Goal: Contribute content: Add original content to the website for others to see

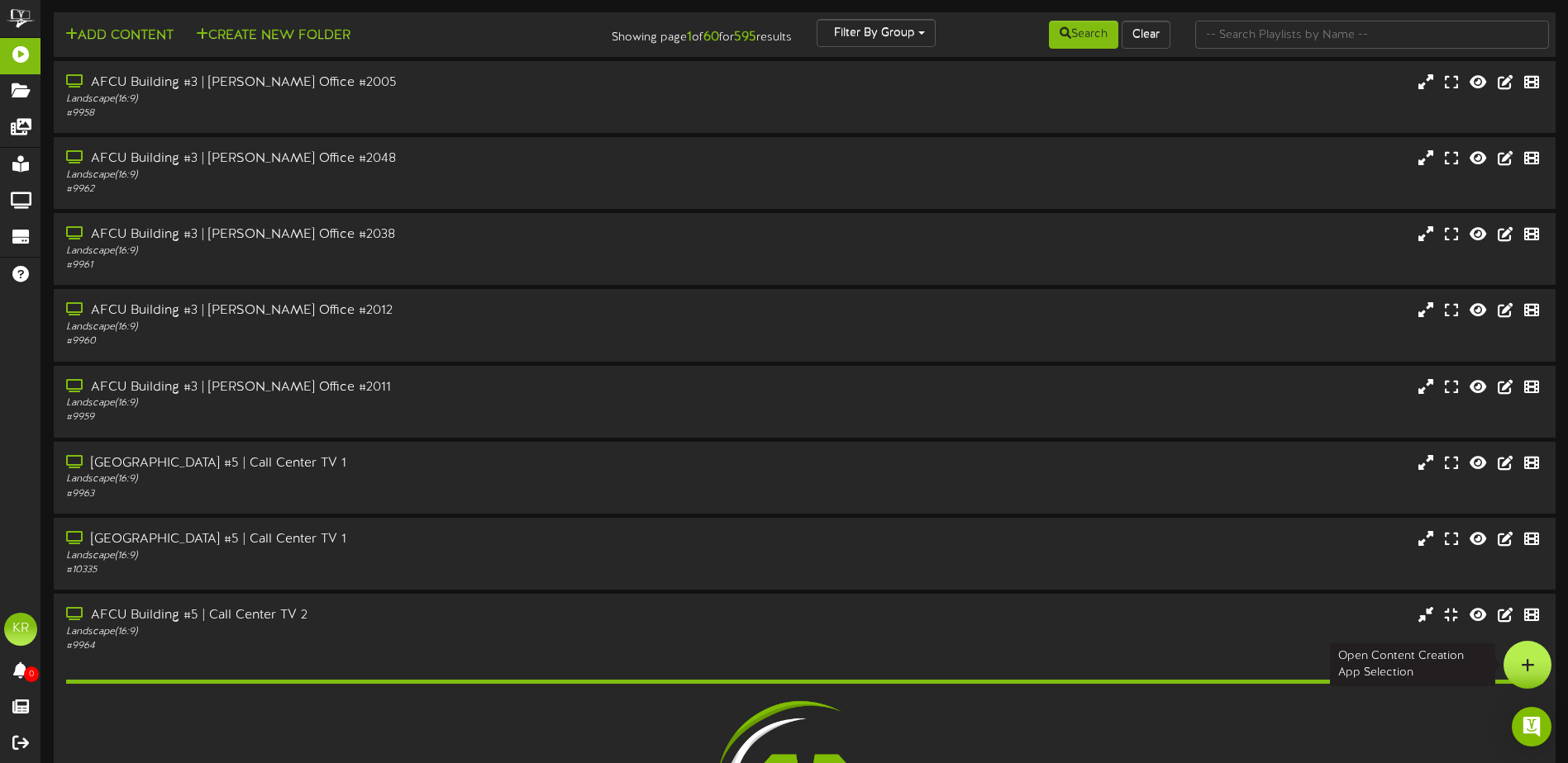
click at [1549, 669] on div at bounding box center [1527, 665] width 48 height 48
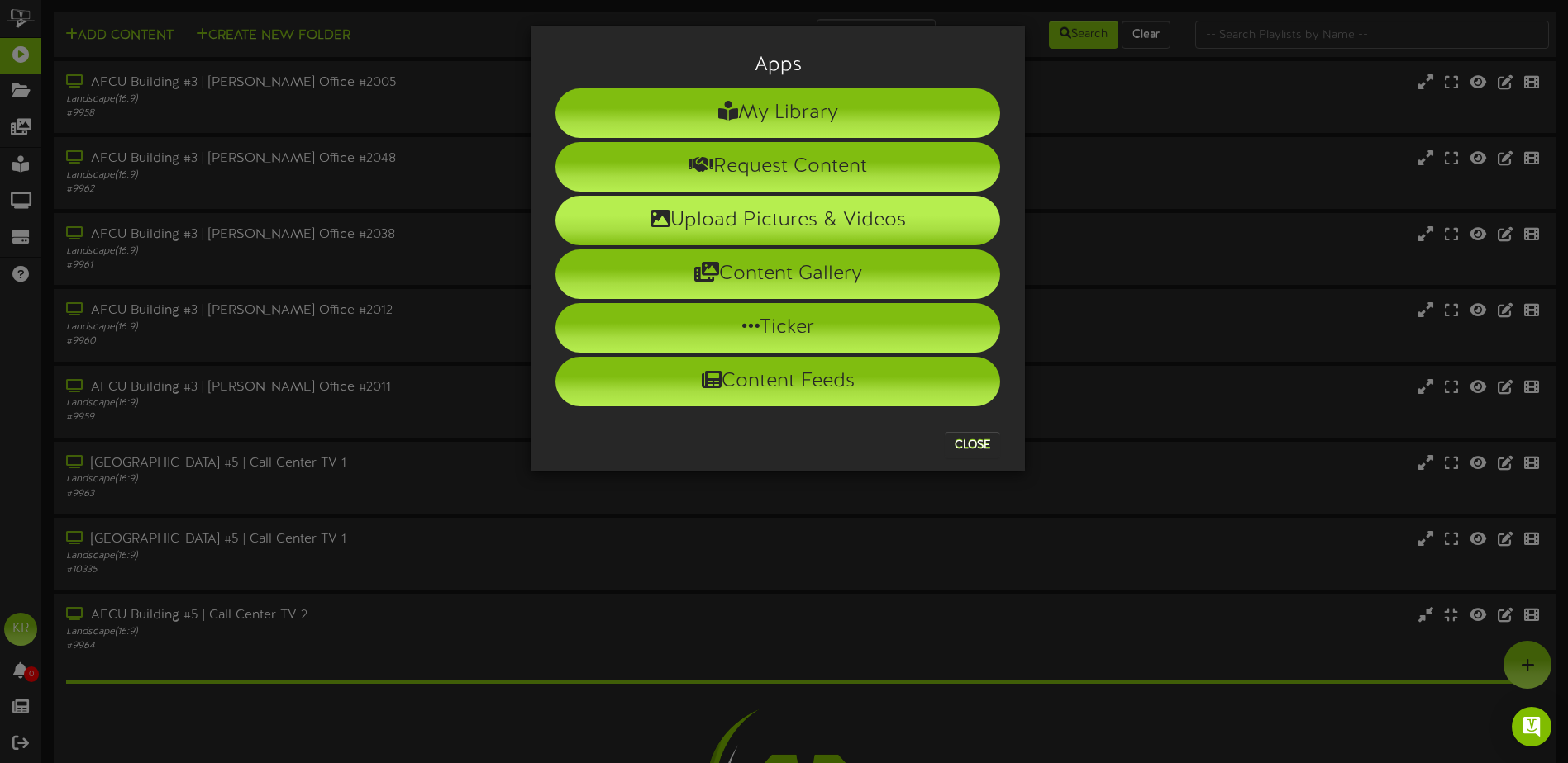
click at [687, 215] on li "Upload Pictures & Videos" at bounding box center [778, 220] width 445 height 50
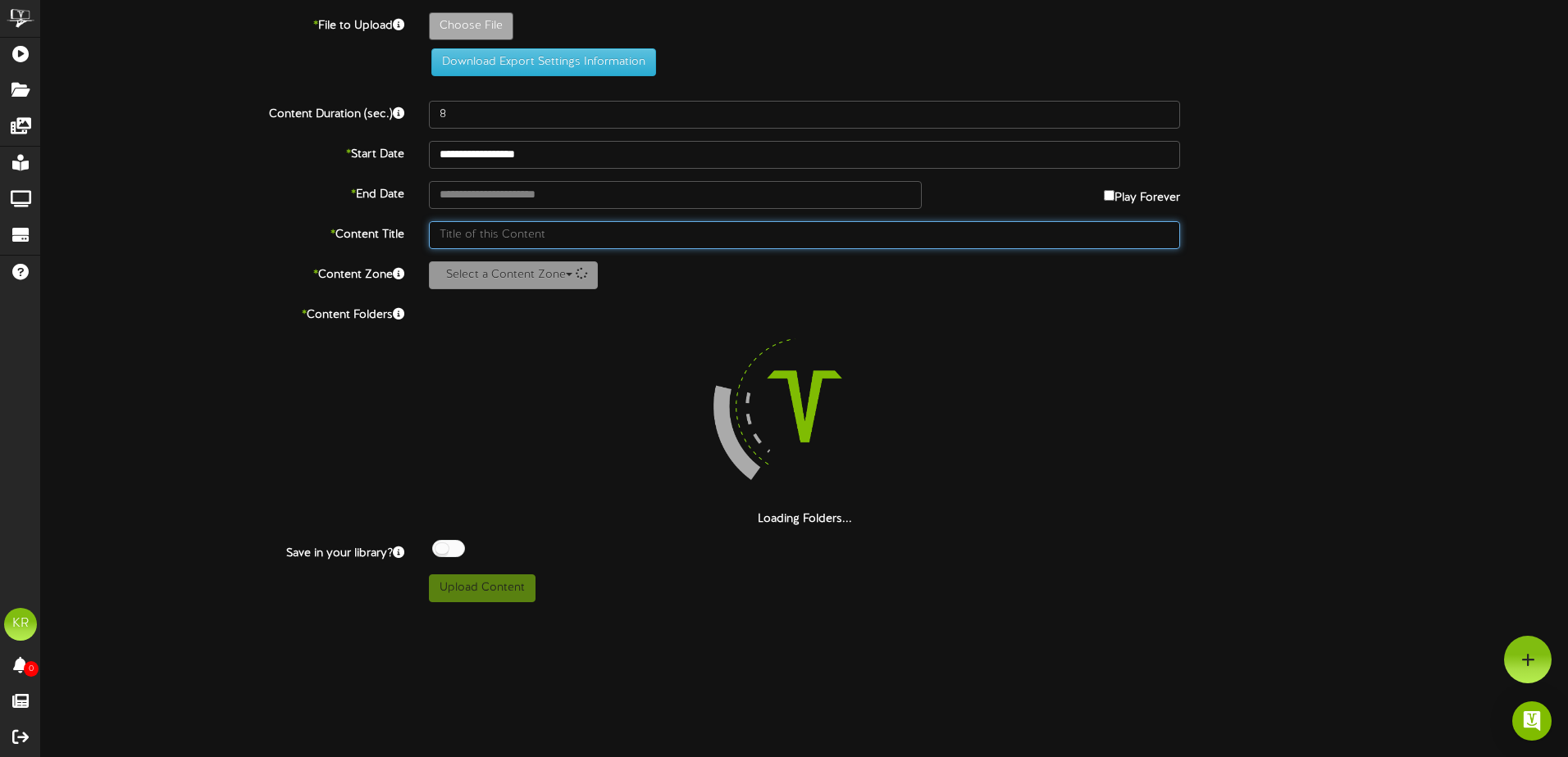
click at [513, 223] on input "text" at bounding box center [804, 235] width 751 height 27
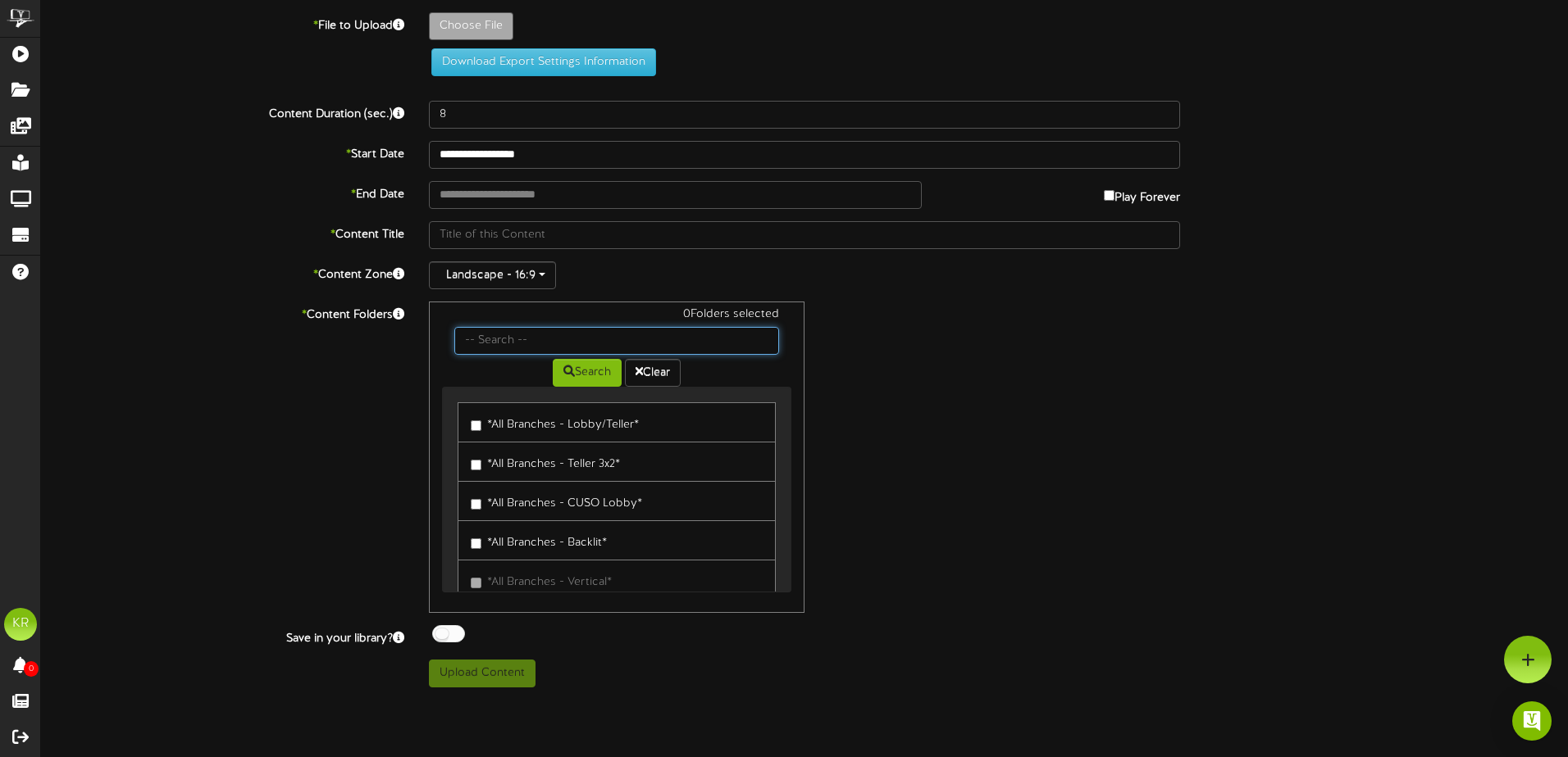
click at [479, 341] on input "text" at bounding box center [616, 341] width 325 height 27
type input "centers exec"
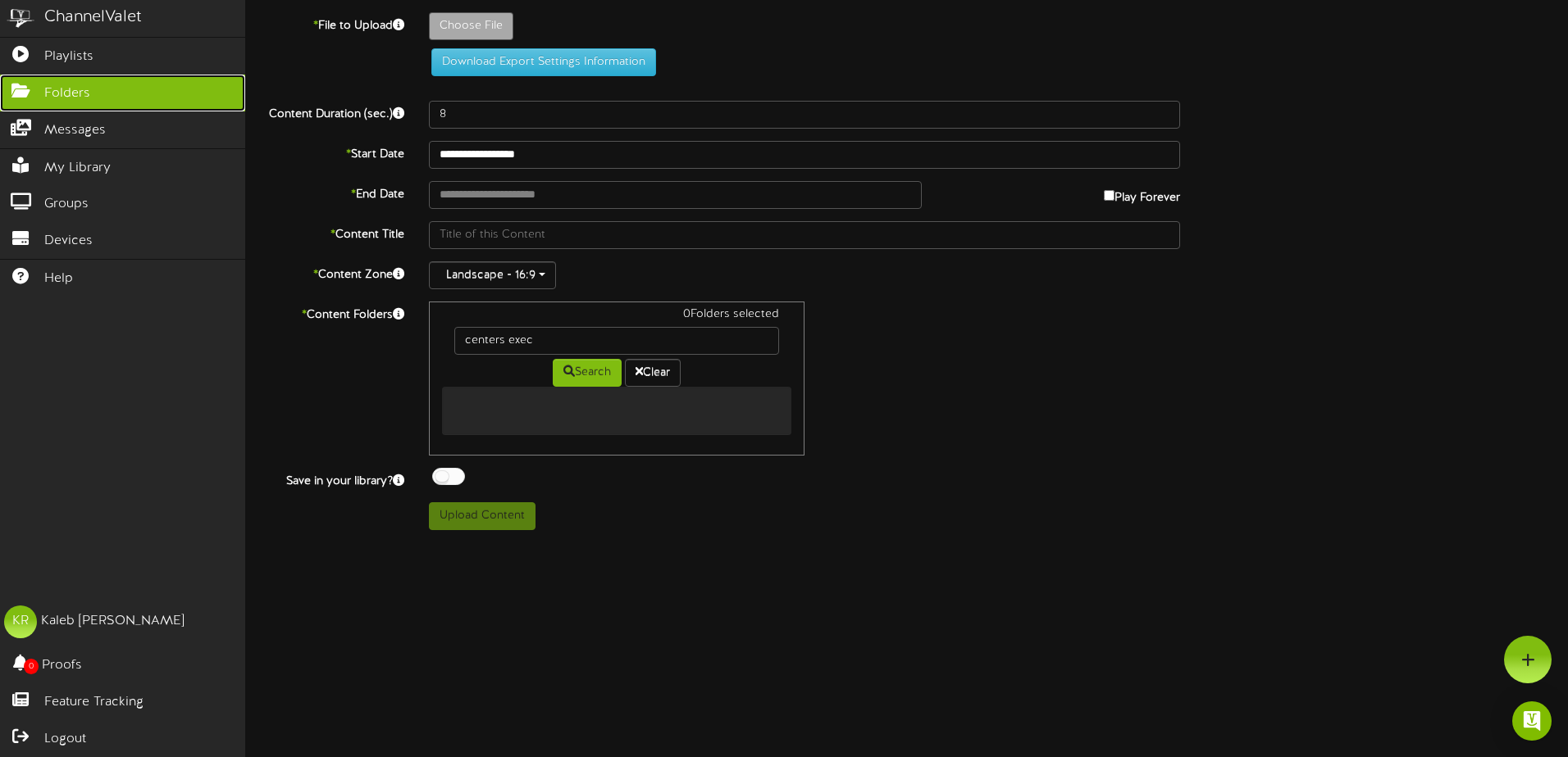
click at [16, 84] on icon at bounding box center [20, 88] width 41 height 12
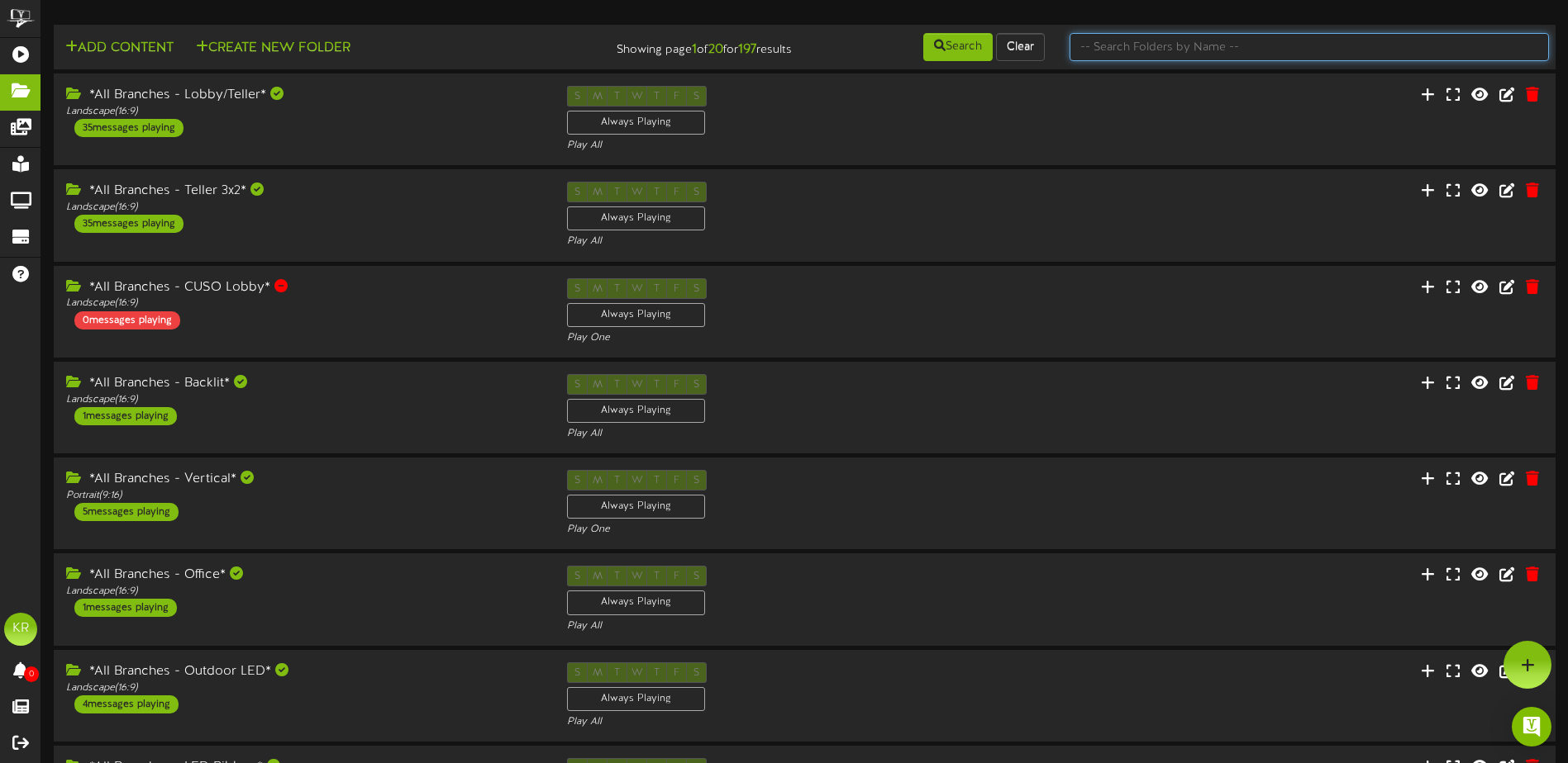
click at [1205, 51] on input "text" at bounding box center [1309, 47] width 479 height 28
type input "centers"
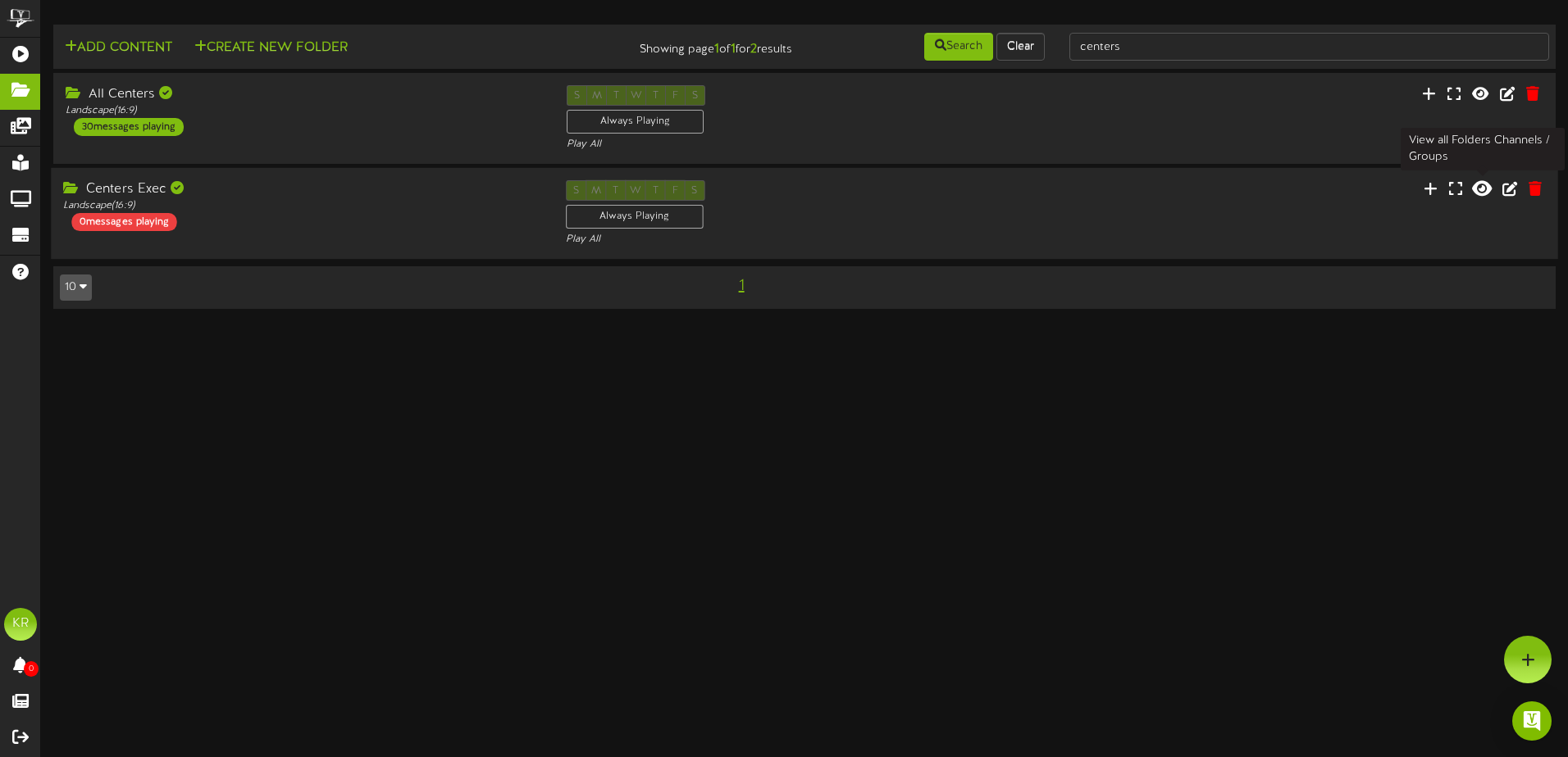
click at [1487, 188] on icon at bounding box center [1481, 188] width 20 height 18
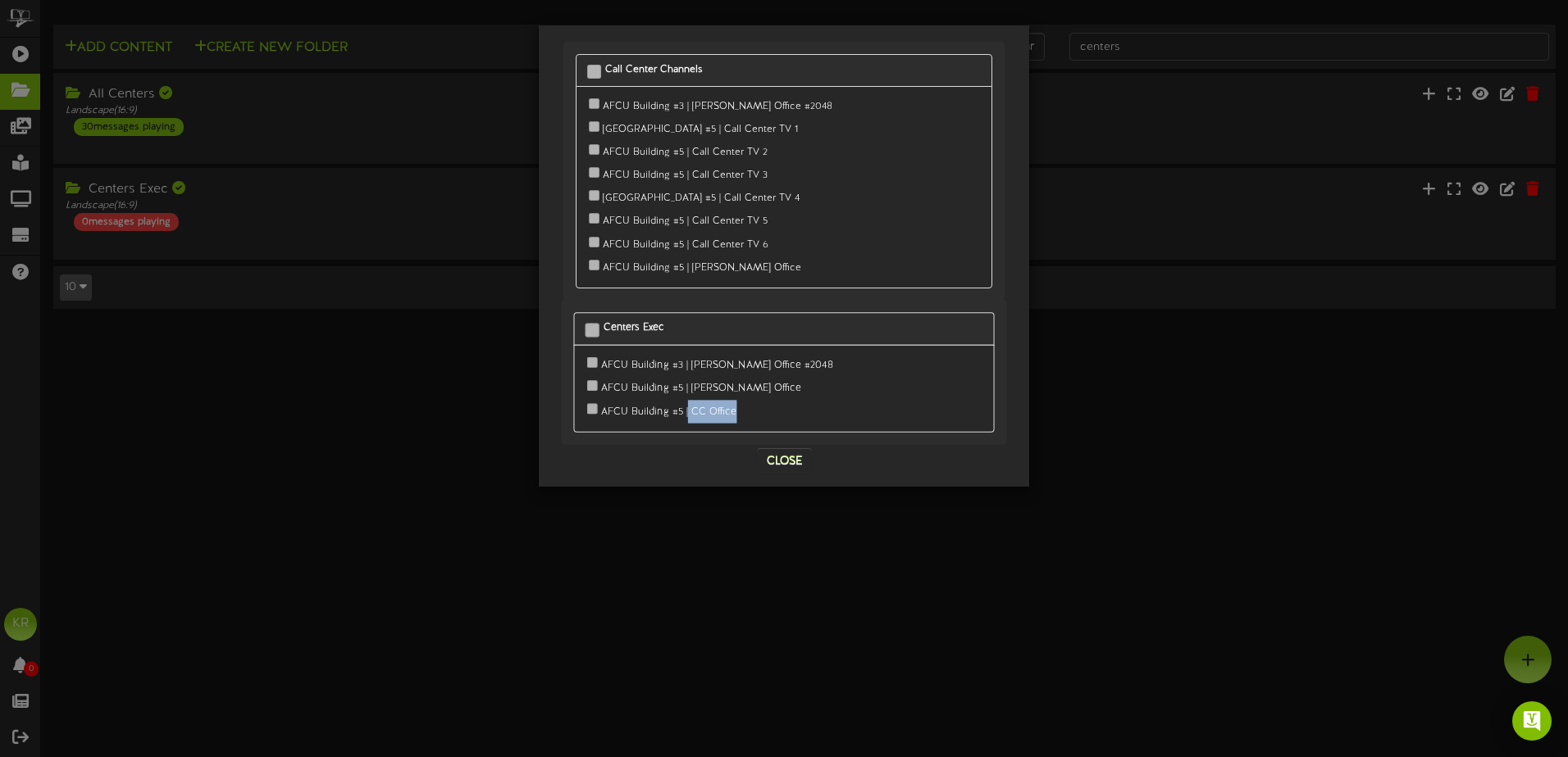
drag, startPoint x: 686, startPoint y: 402, endPoint x: 754, endPoint y: 406, distance: 68.1
click at [754, 406] on div "AFCU Building #5 | CC Office" at bounding box center [784, 412] width 395 height 23
click at [787, 449] on button "Close" at bounding box center [784, 462] width 55 height 26
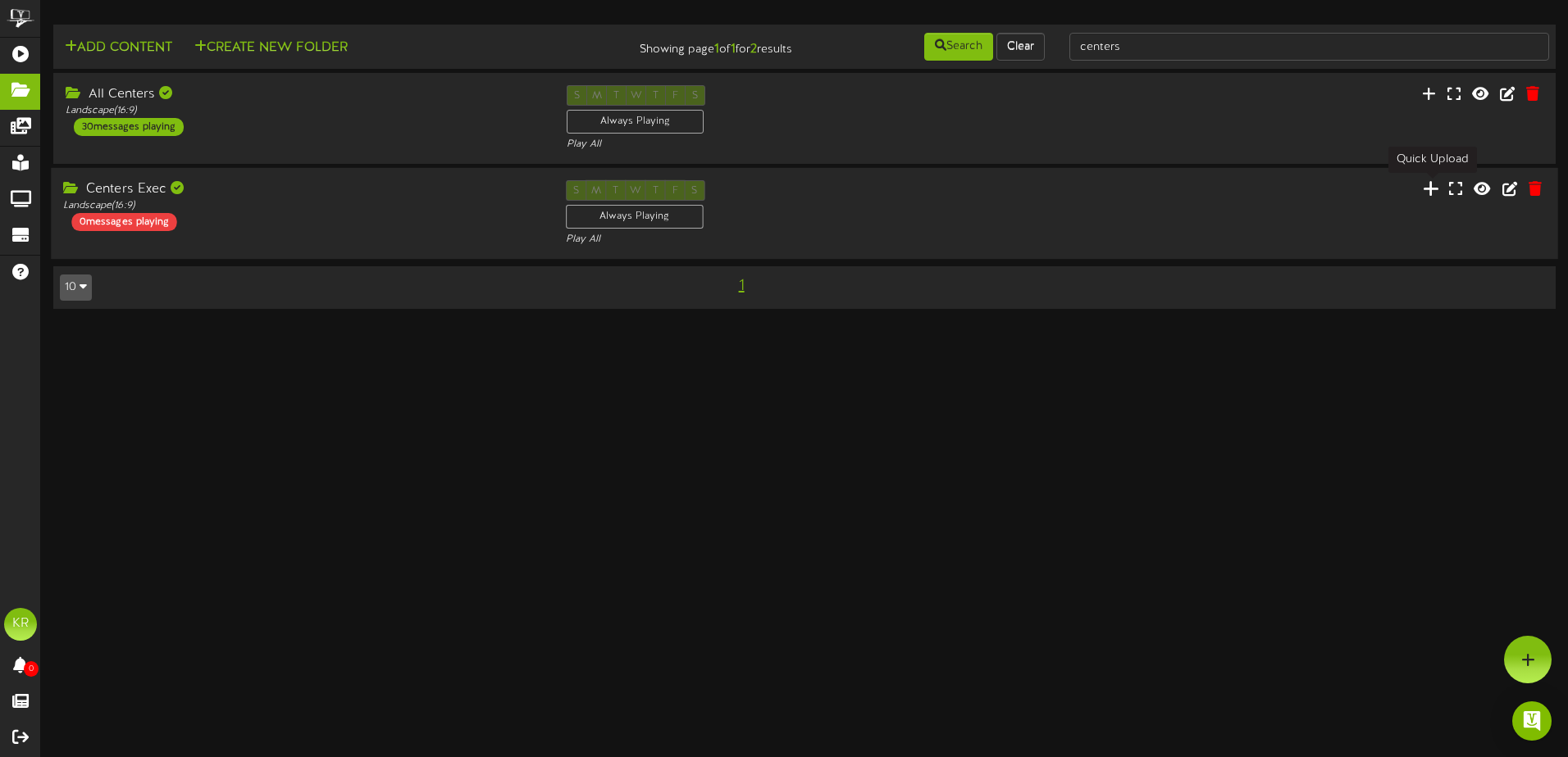
click at [1433, 193] on icon at bounding box center [1430, 188] width 16 height 18
